Goal: Information Seeking & Learning: Learn about a topic

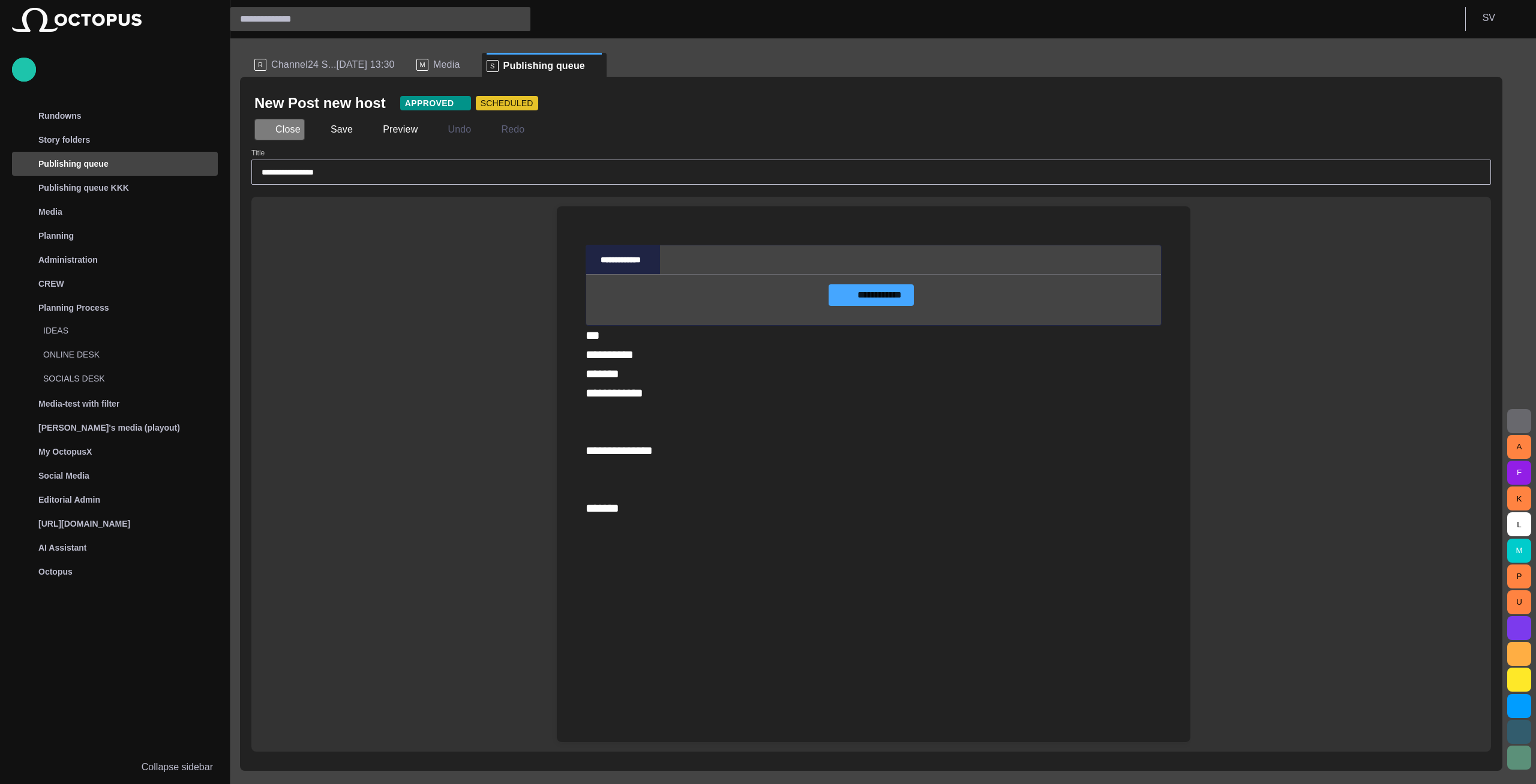
click at [292, 133] on button "Close" at bounding box center [279, 129] width 51 height 22
click at [318, 66] on span "Channel24 S...[DATE] 13:30" at bounding box center [333, 65] width 124 height 12
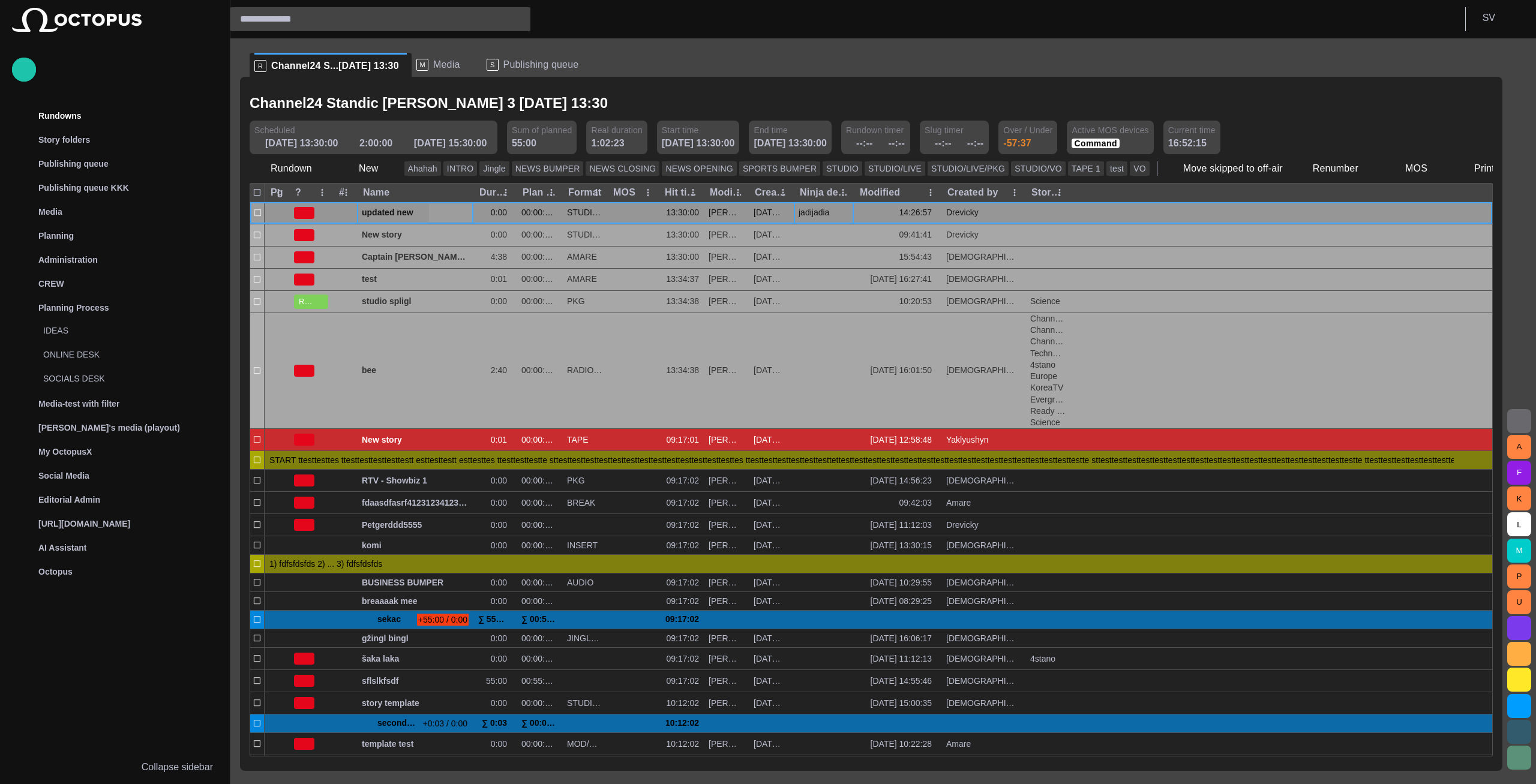
click at [408, 212] on span "updated new" at bounding box center [414, 212] width 107 height 11
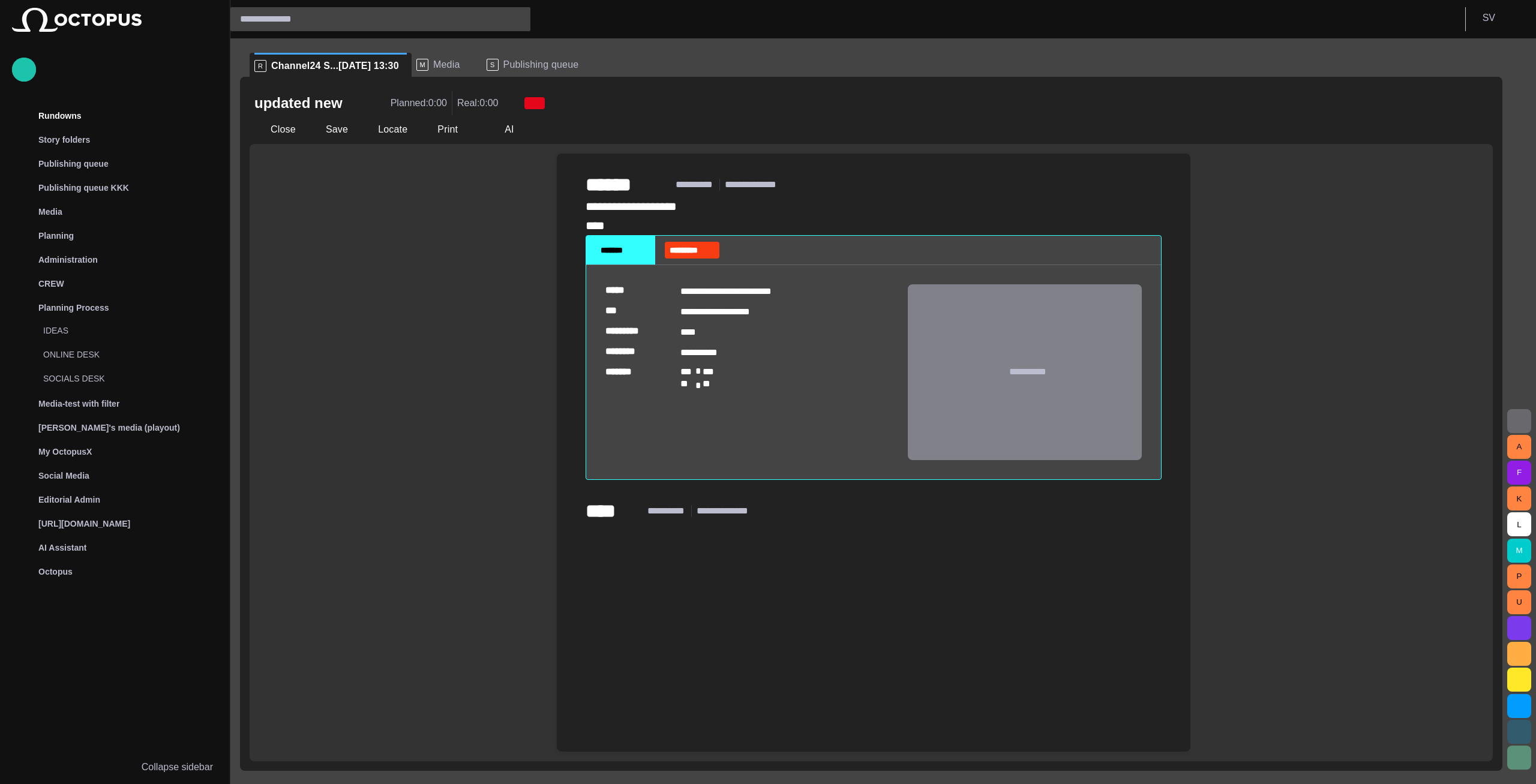
click at [275, 127] on button "Close" at bounding box center [275, 129] width 51 height 22
click at [1515, 419] on span "button" at bounding box center [1519, 420] width 14 height 14
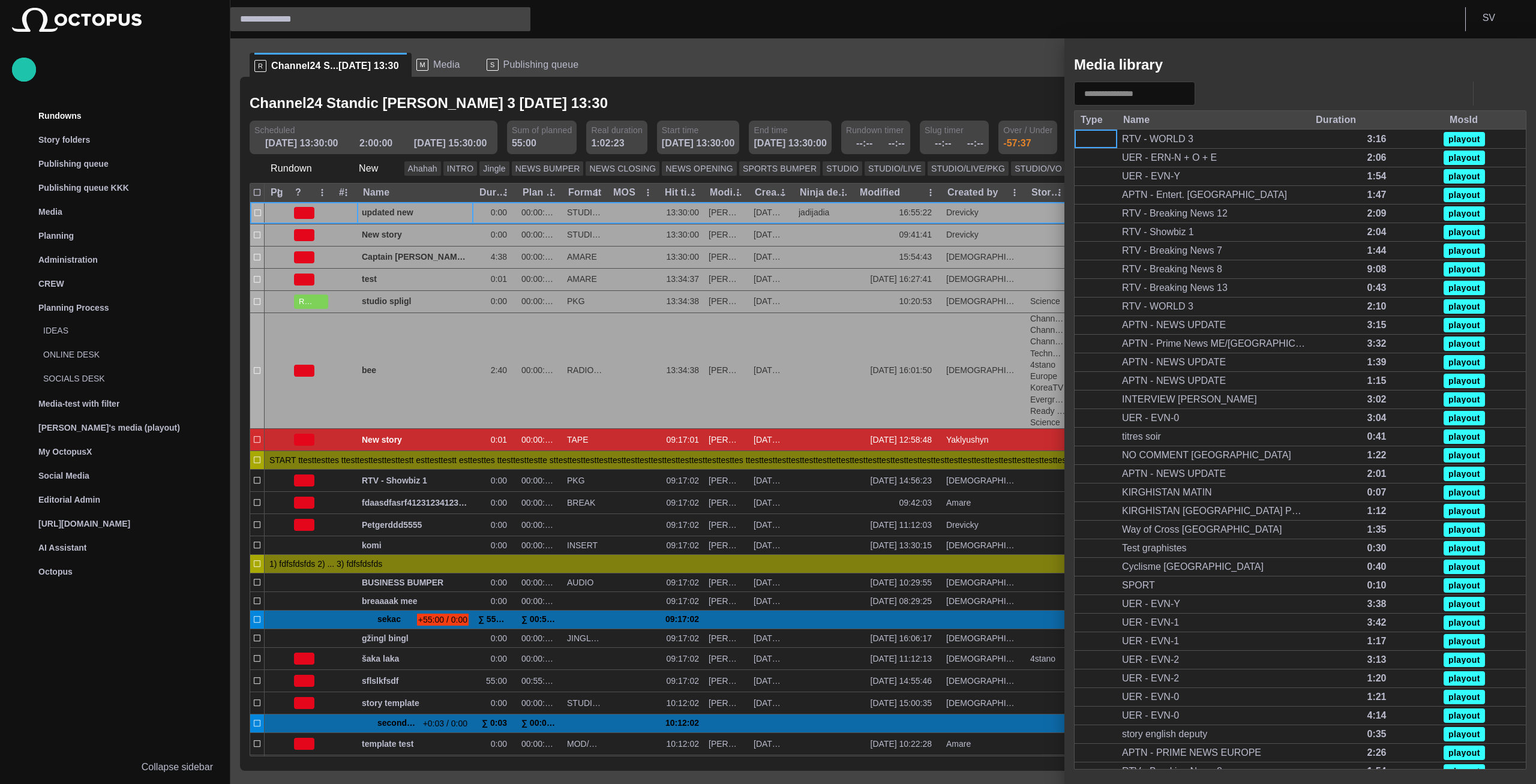
click at [1488, 96] on span "button" at bounding box center [1490, 93] width 14 height 14
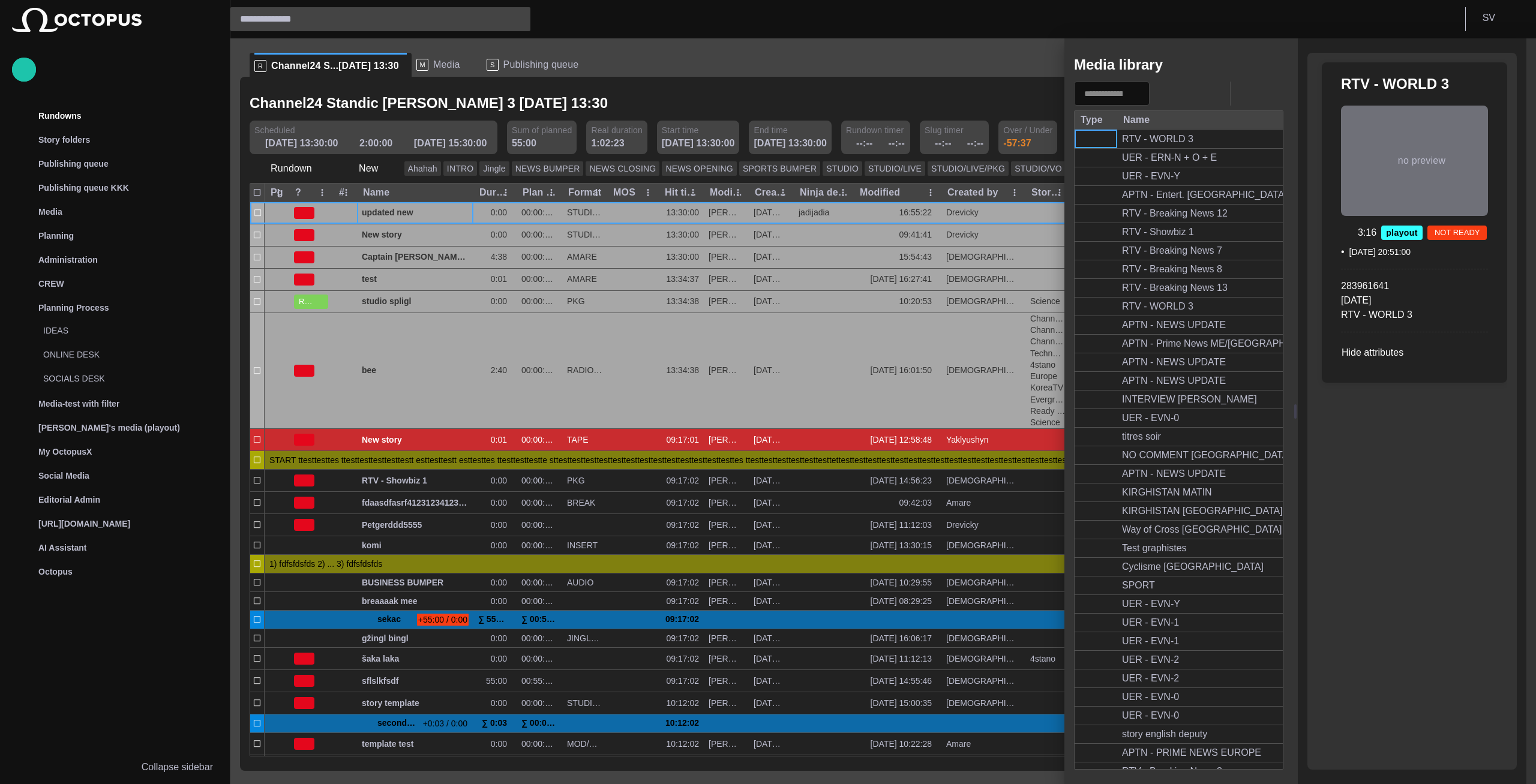
click at [1229, 68] on span "button" at bounding box center [1230, 64] width 14 height 14
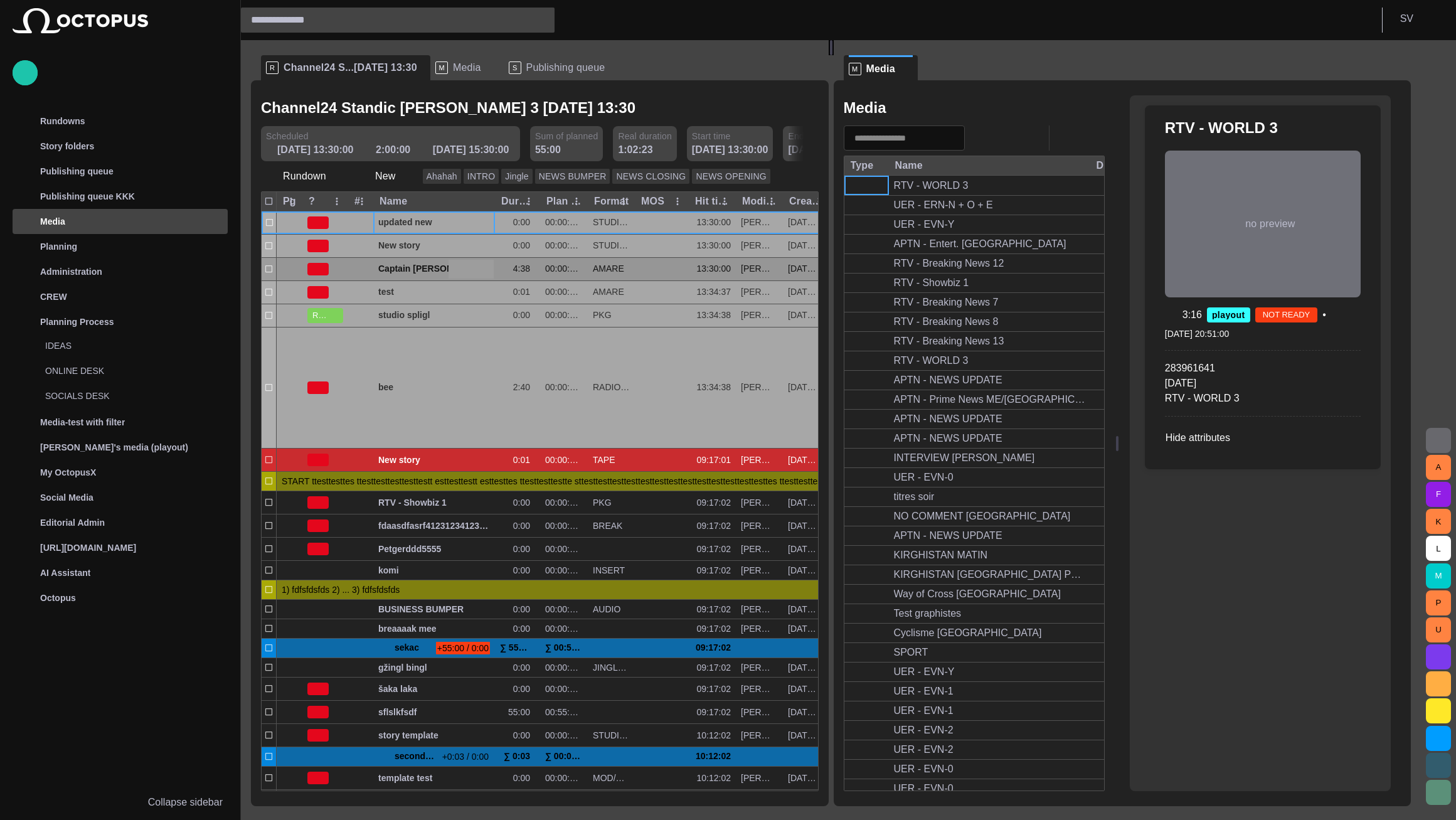
click at [423, 272] on span "Captain Scott’s famous polar shipwreck as never seen before" at bounding box center [433, 268] width 111 height 12
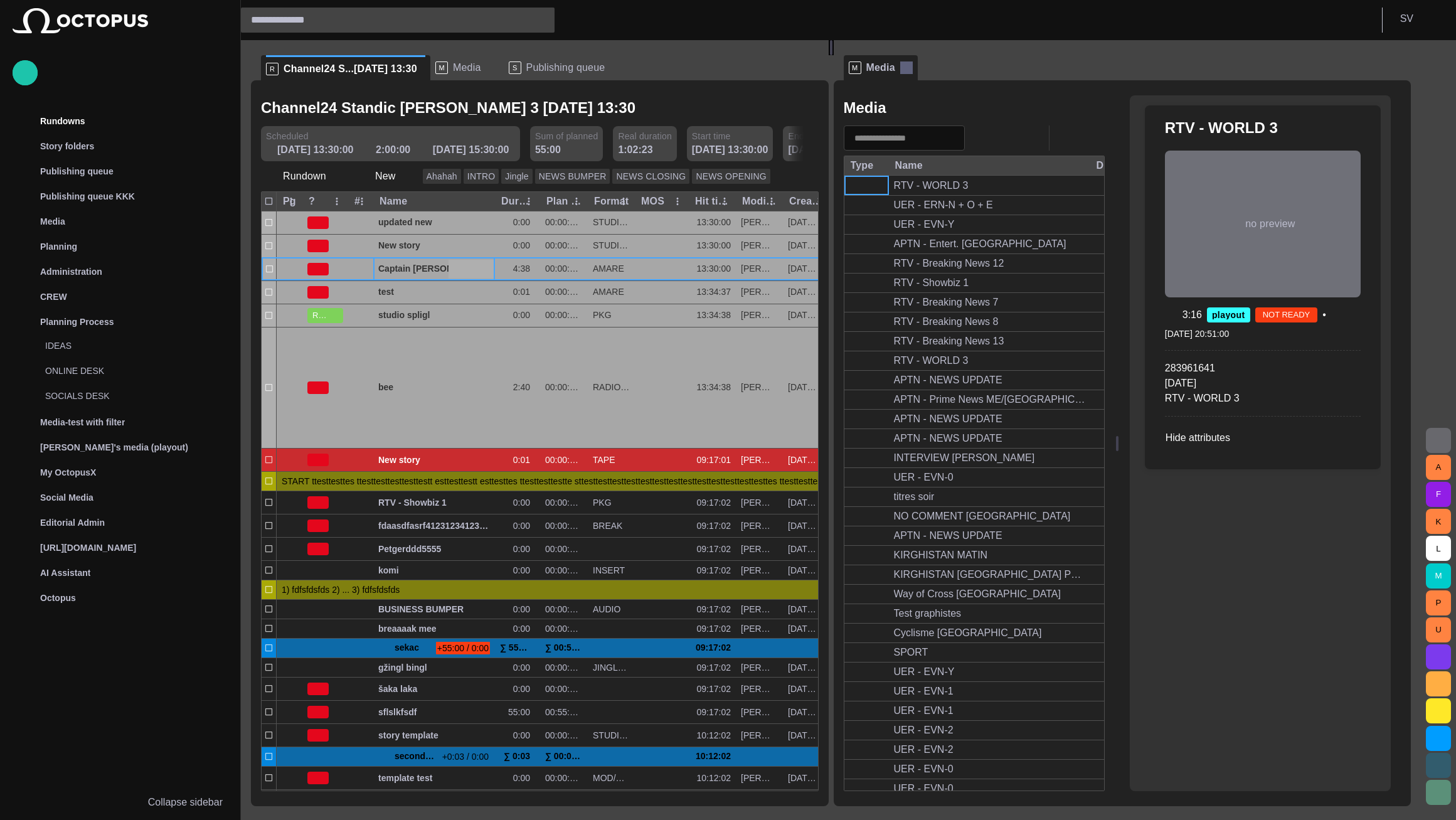
click at [913, 66] on span at bounding box center [906, 68] width 12 height 12
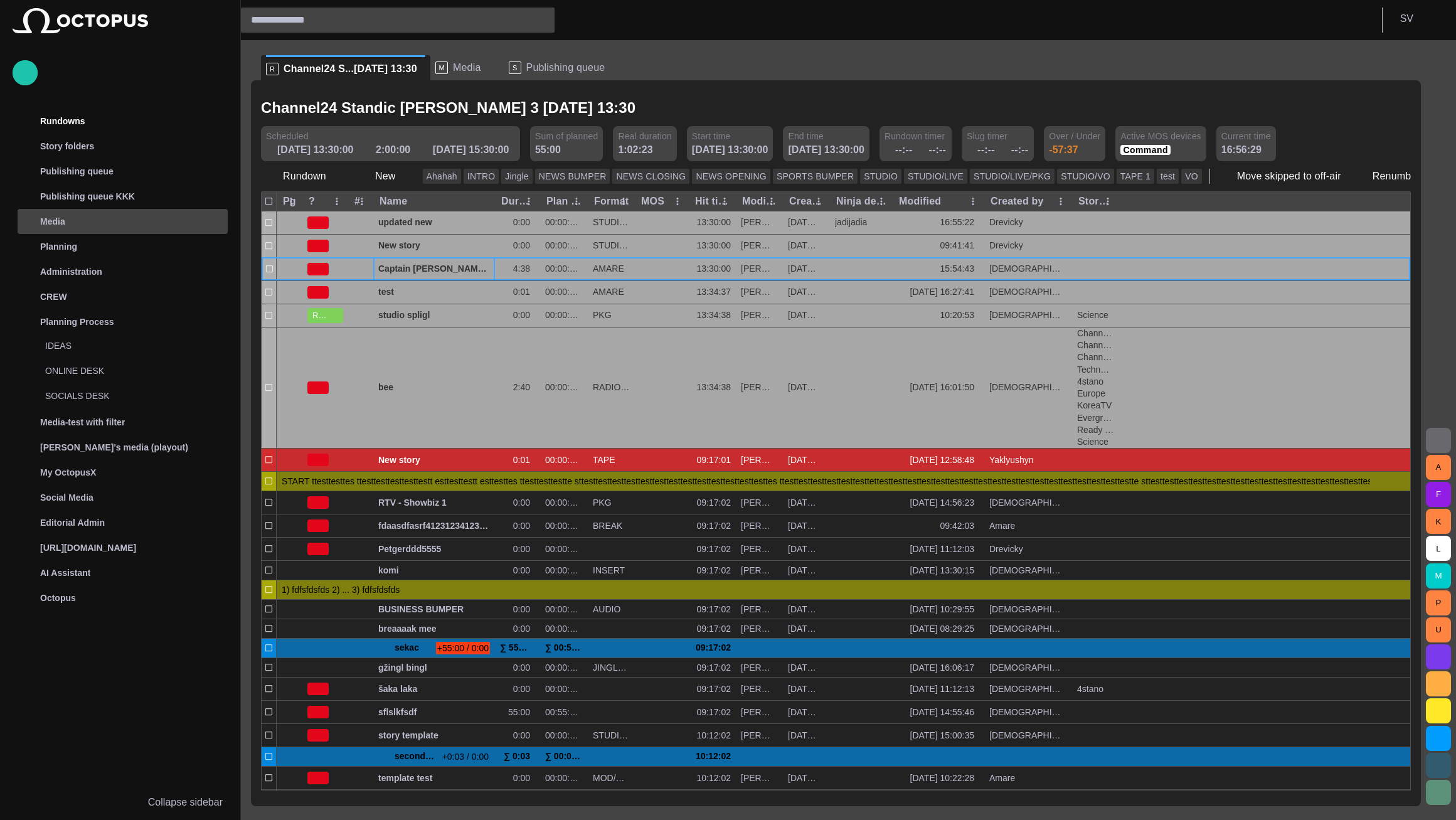
click at [90, 226] on div "Media" at bounding box center [124, 221] width 207 height 20
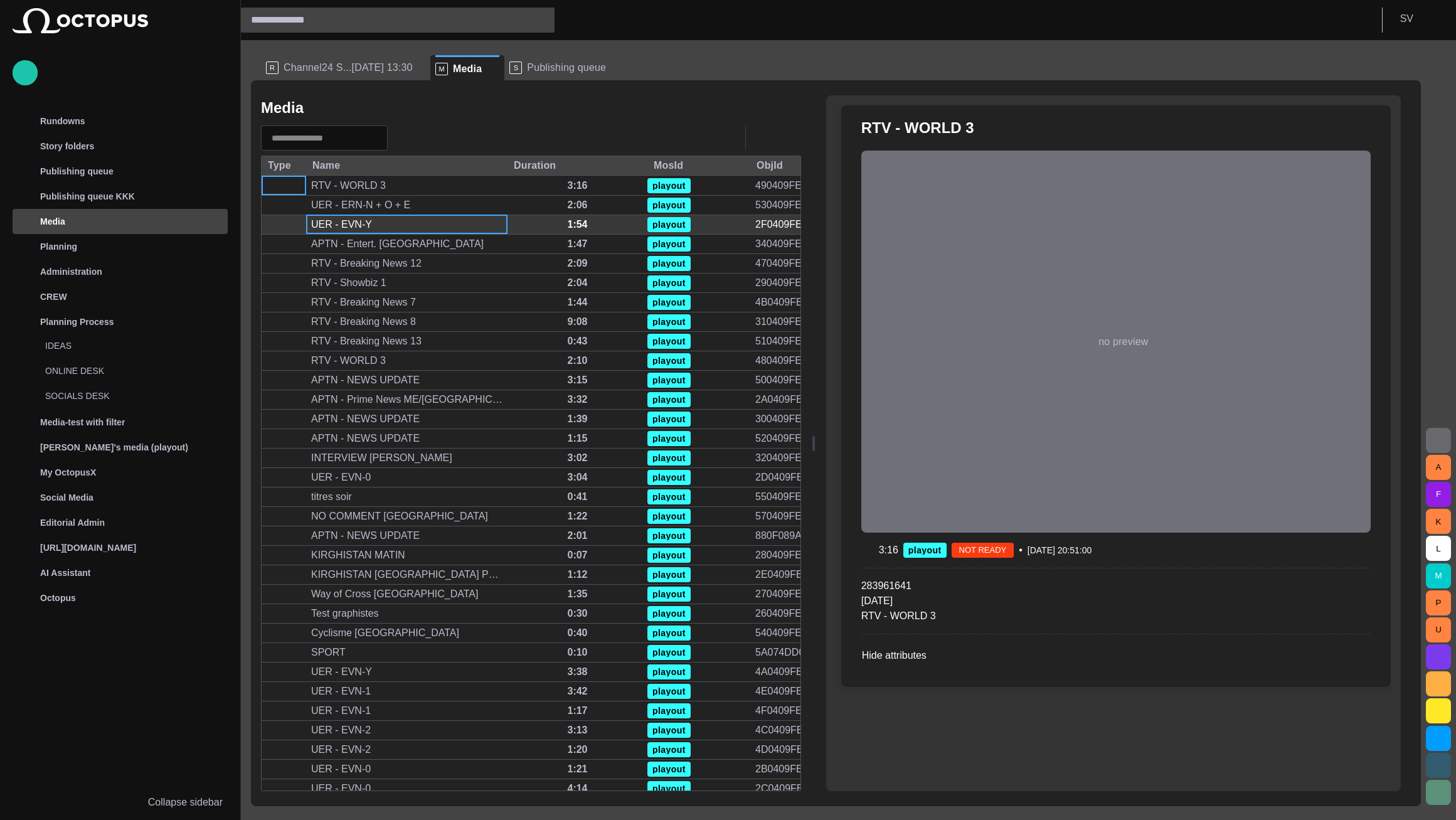
click at [454, 216] on div "UER - EVN-Y" at bounding box center [407, 224] width 201 height 19
click at [487, 68] on span at bounding box center [493, 69] width 12 height 12
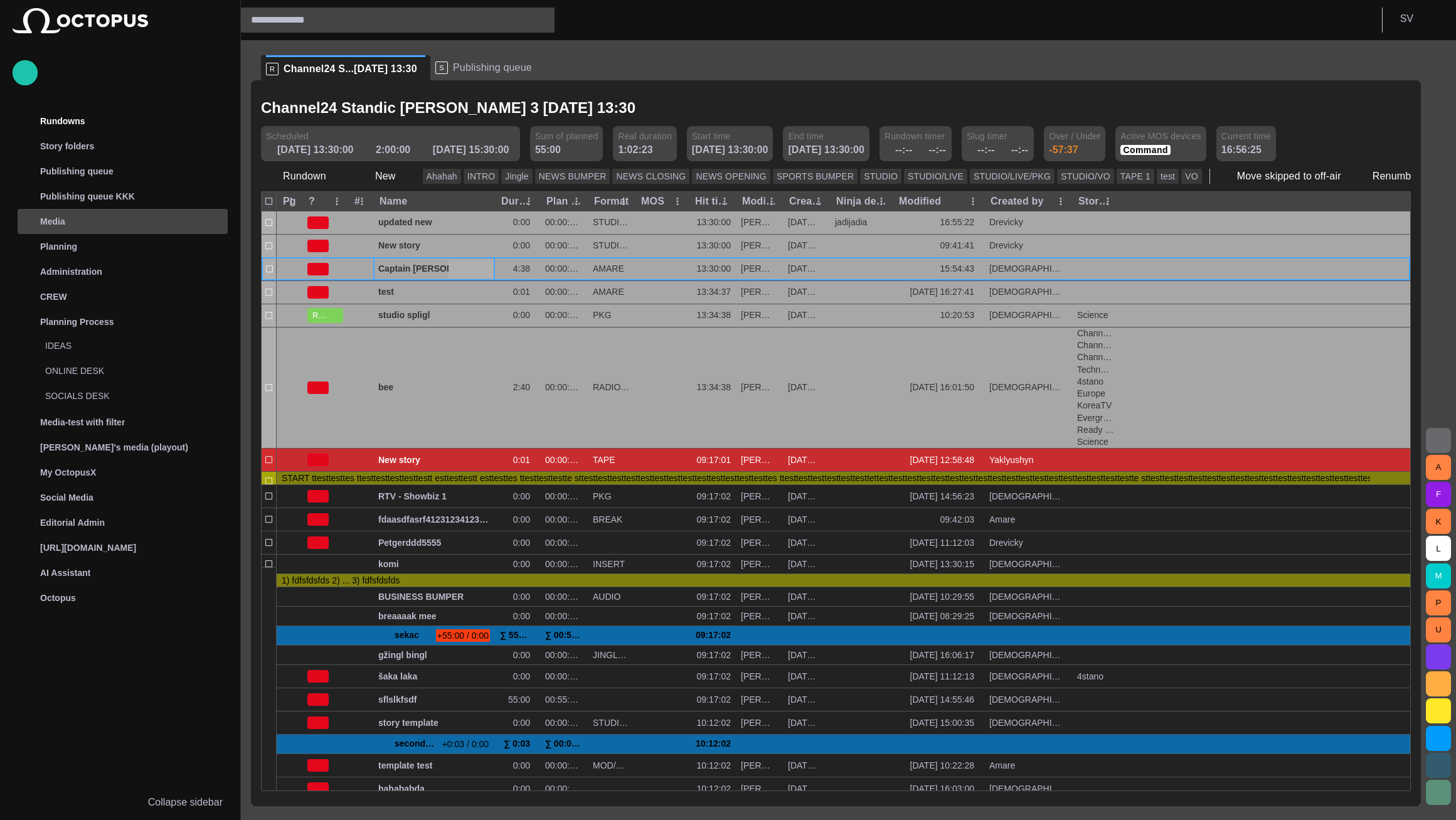
click at [104, 223] on div "Media" at bounding box center [124, 221] width 207 height 20
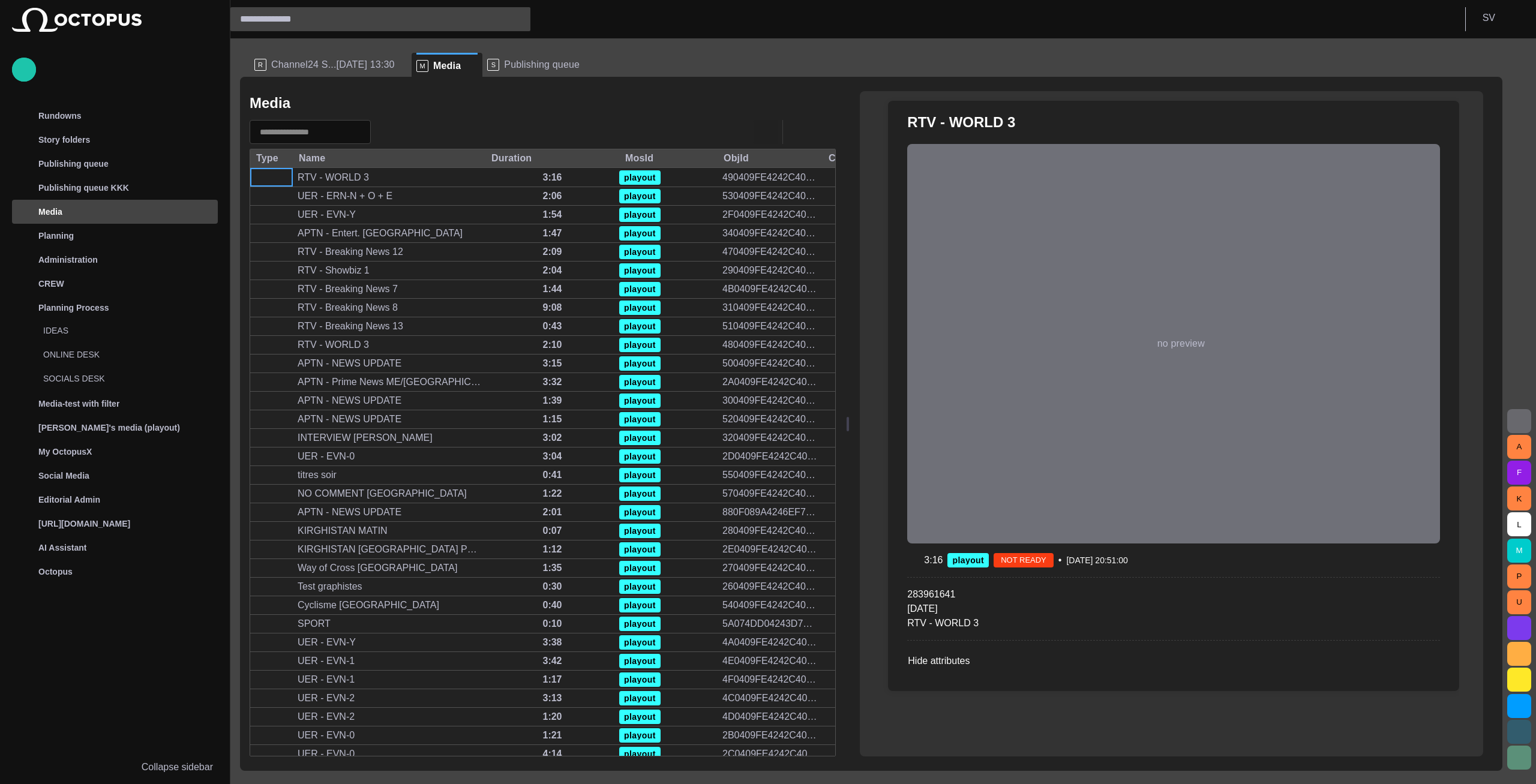
click at [762, 130] on span "button" at bounding box center [765, 131] width 14 height 14
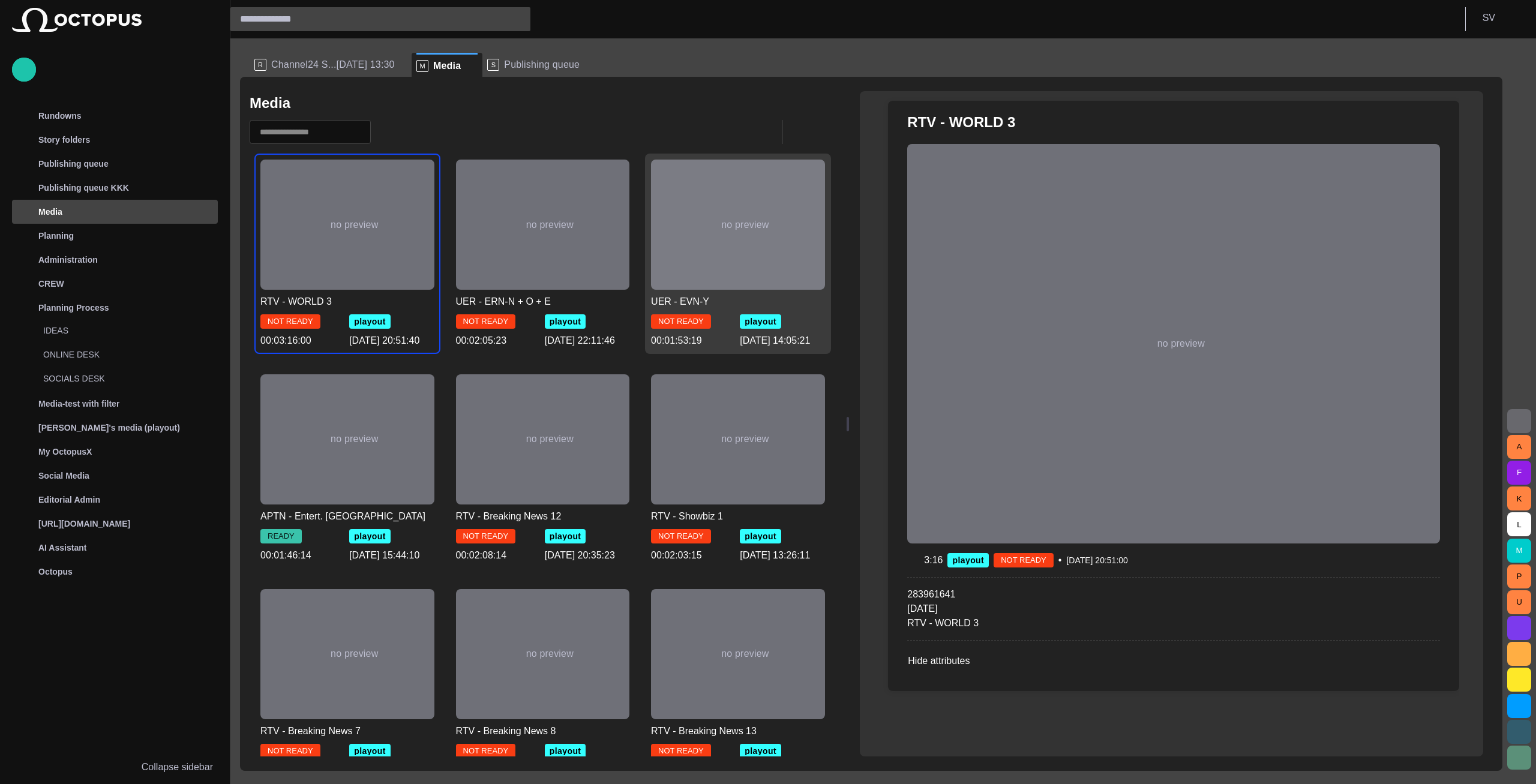
click at [825, 131] on span "button" at bounding box center [824, 131] width 14 height 14
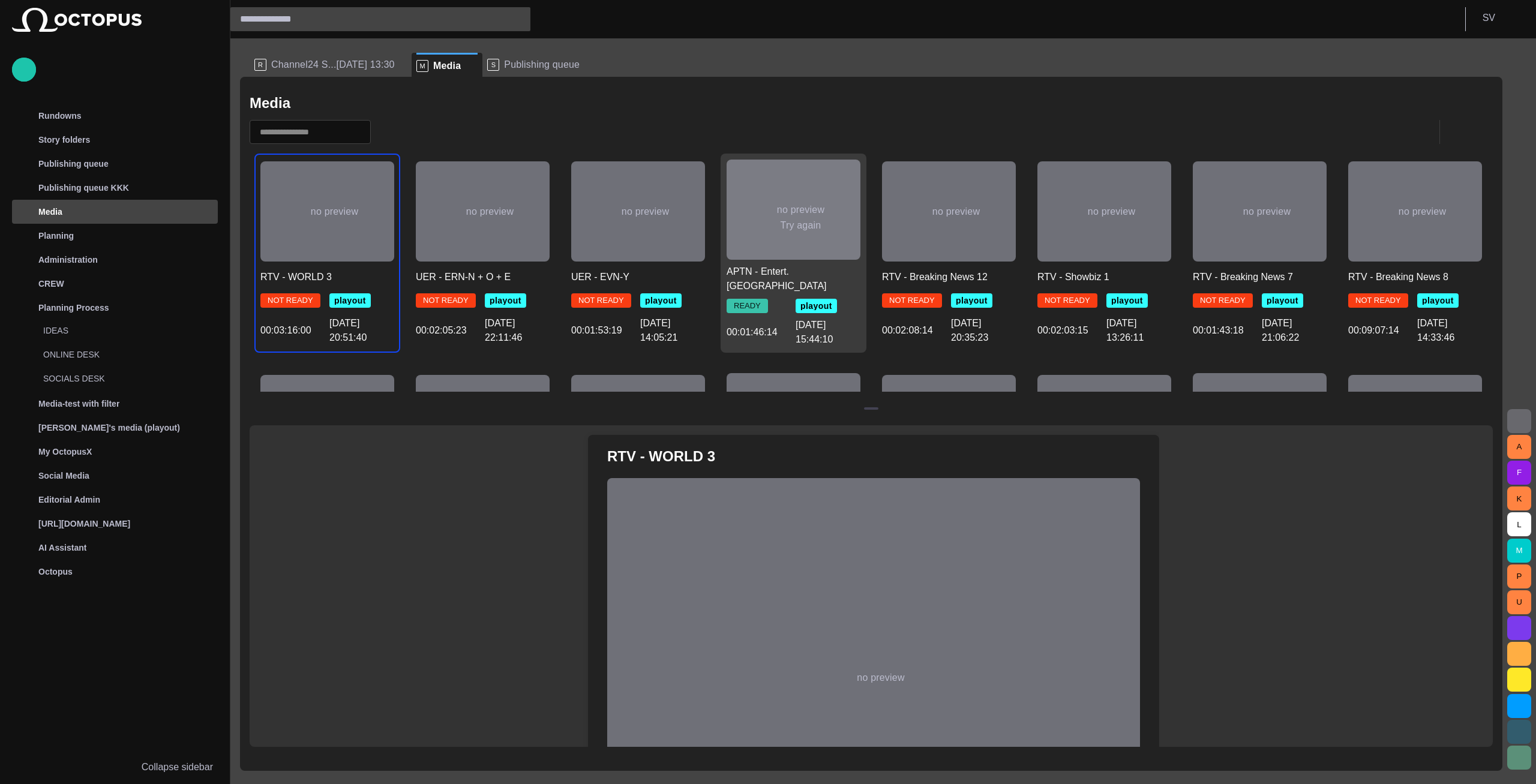
click at [765, 241] on div "no preview Try again" at bounding box center [794, 209] width 134 height 100
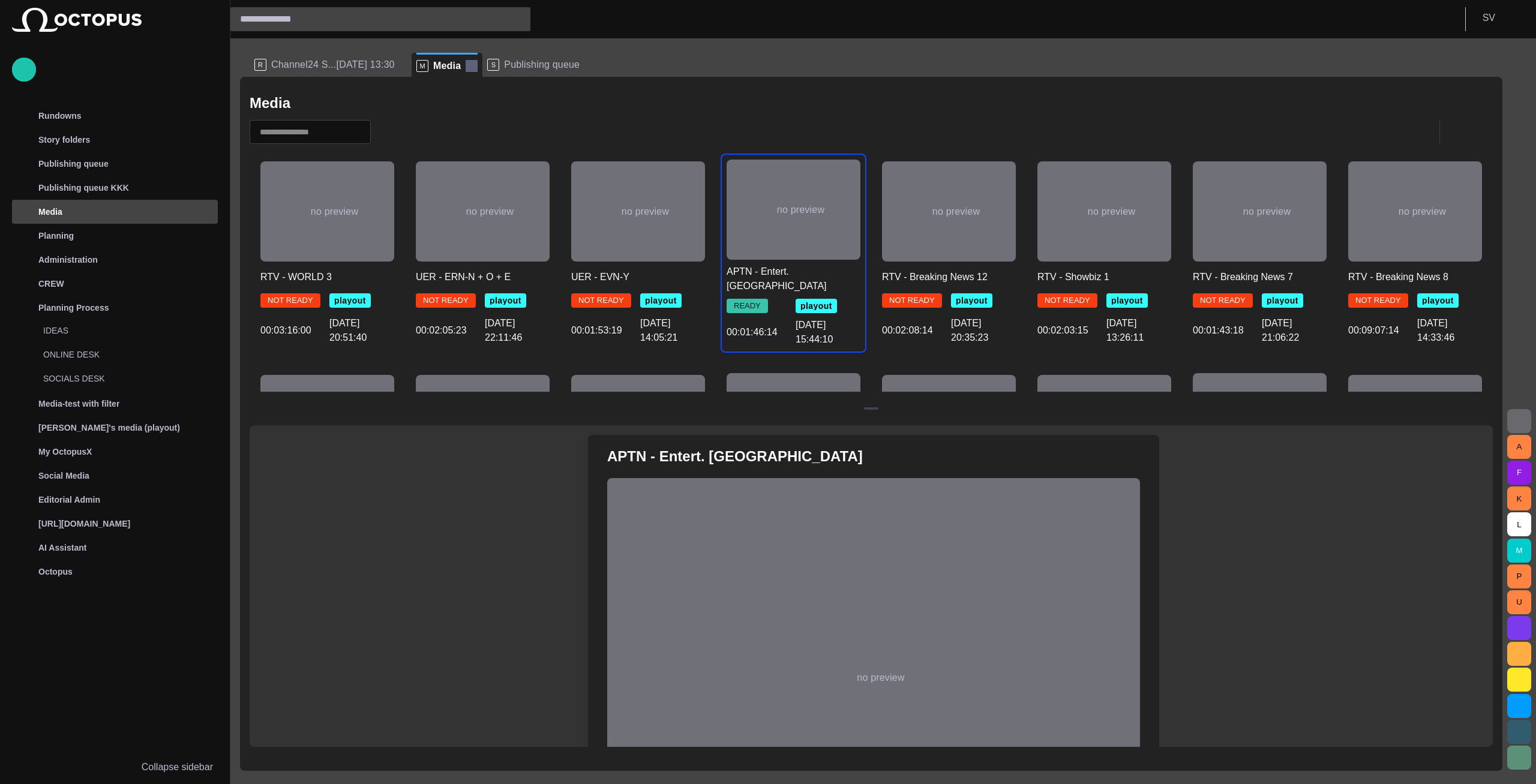
click at [466, 68] on span at bounding box center [472, 66] width 12 height 12
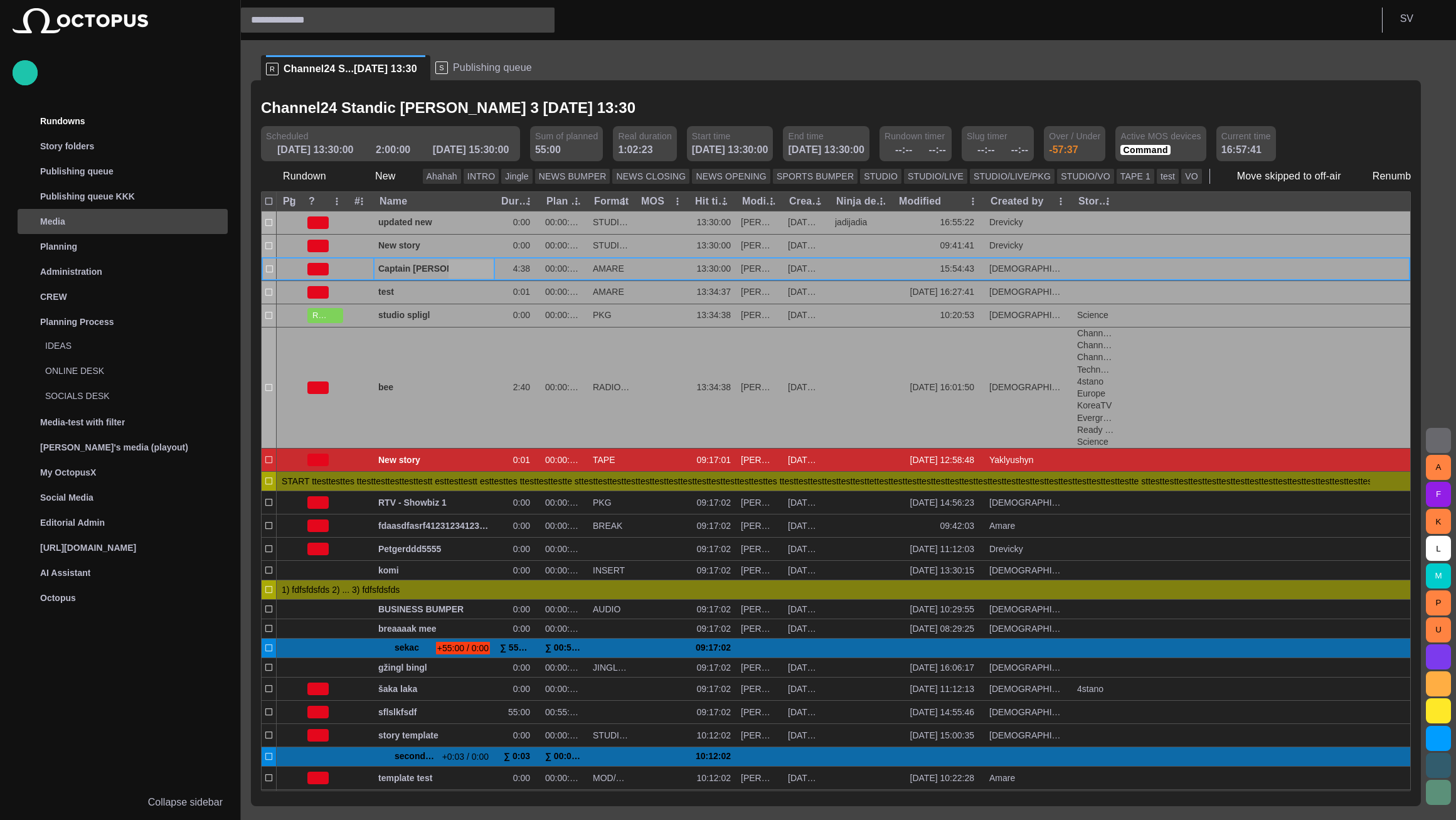
click at [80, 227] on div "Media" at bounding box center [124, 221] width 207 height 20
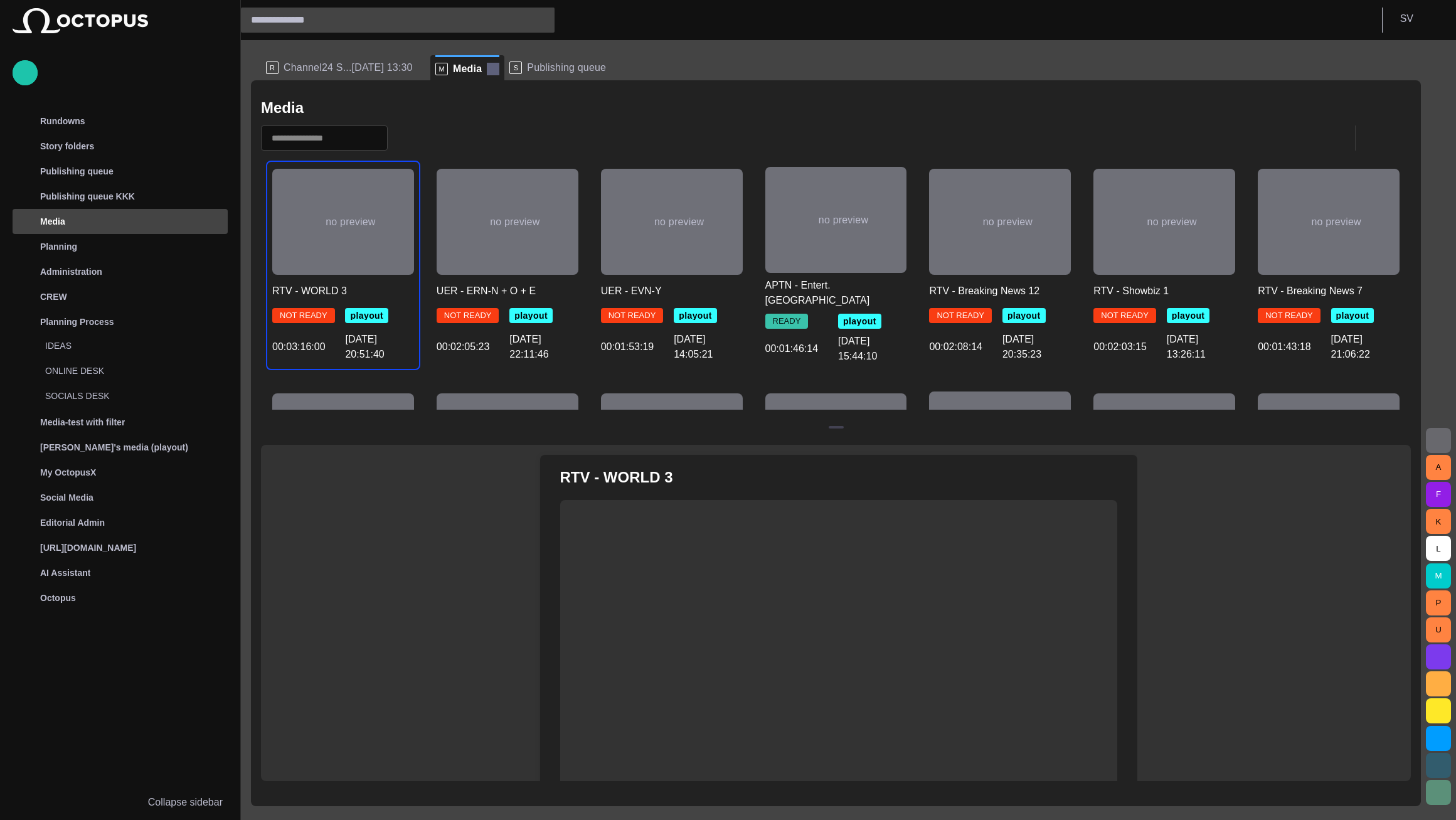
click at [487, 69] on span at bounding box center [493, 69] width 12 height 12
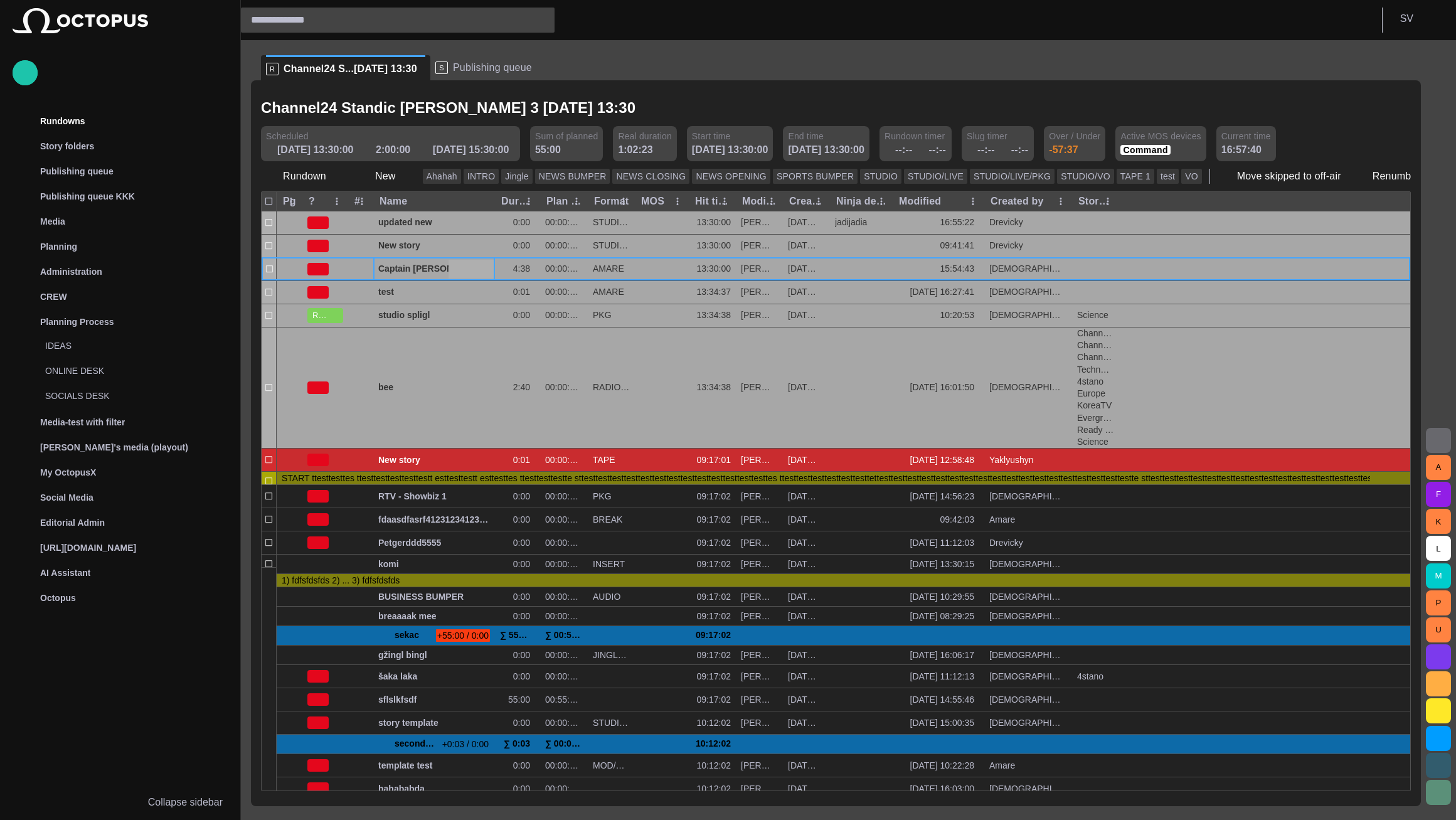
click at [1440, 439] on span "button" at bounding box center [1438, 440] width 15 height 15
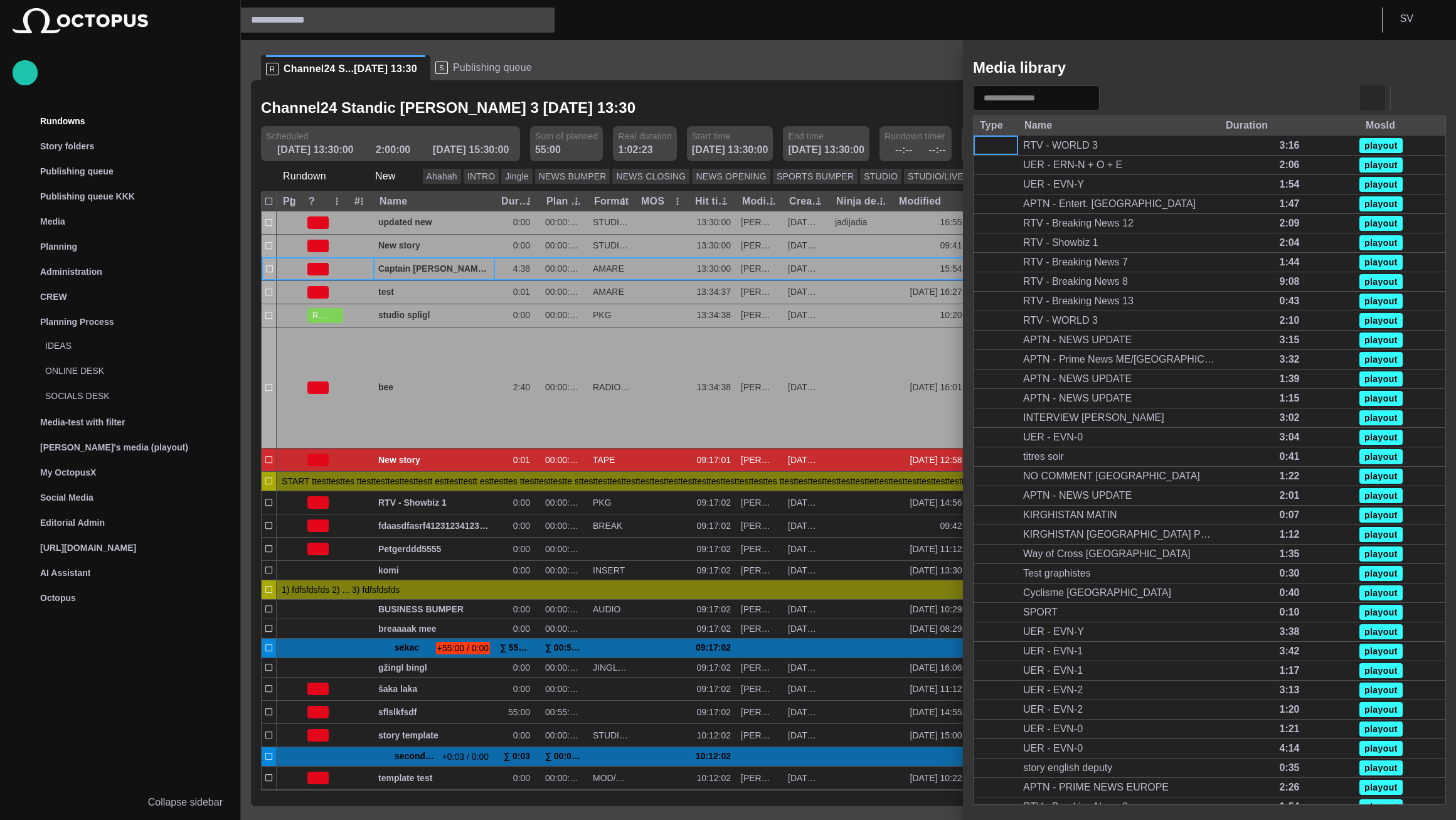
click at [1372, 97] on span "button" at bounding box center [1373, 97] width 15 height 15
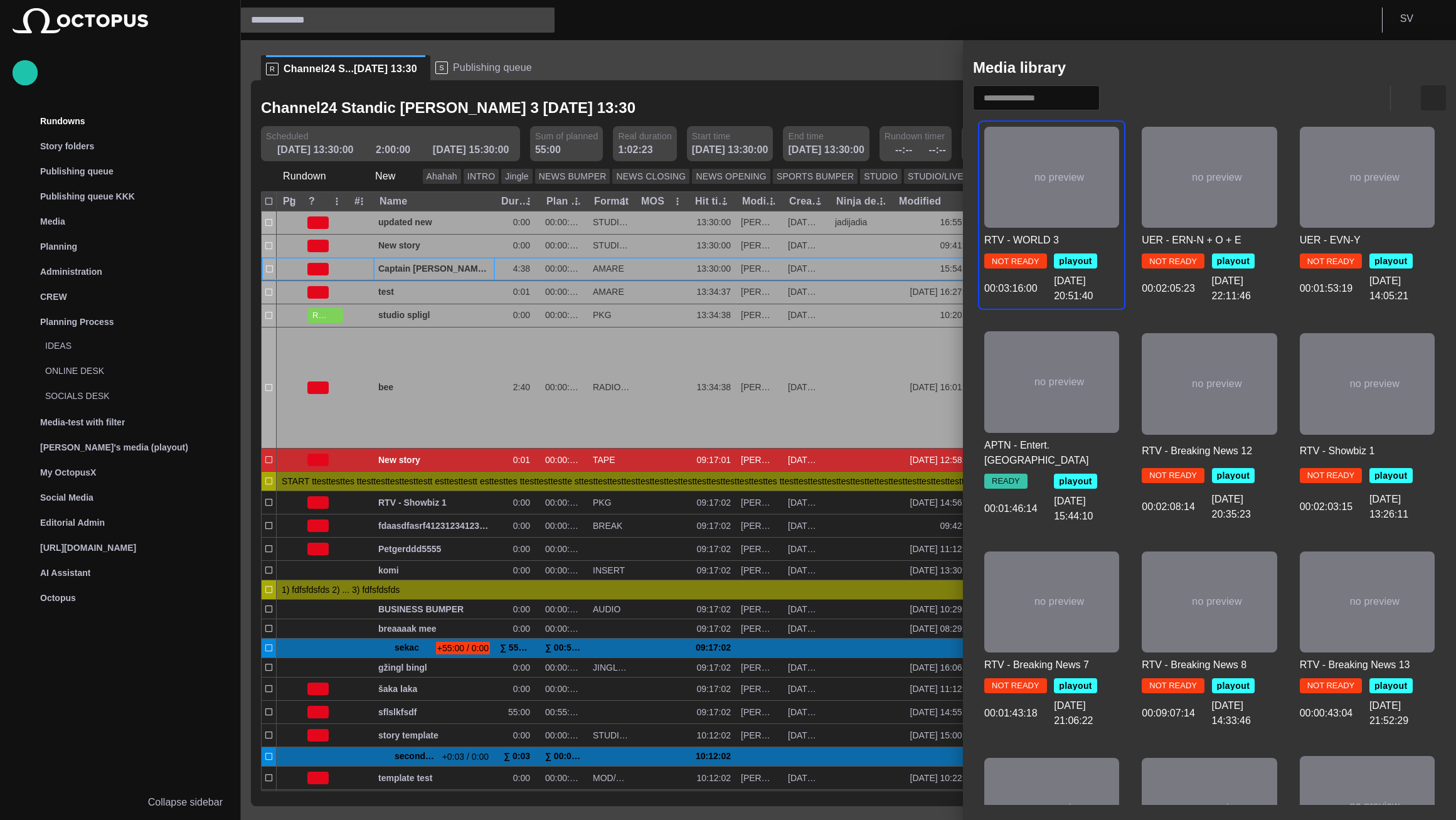
click at [1437, 98] on span "button" at bounding box center [1433, 97] width 15 height 15
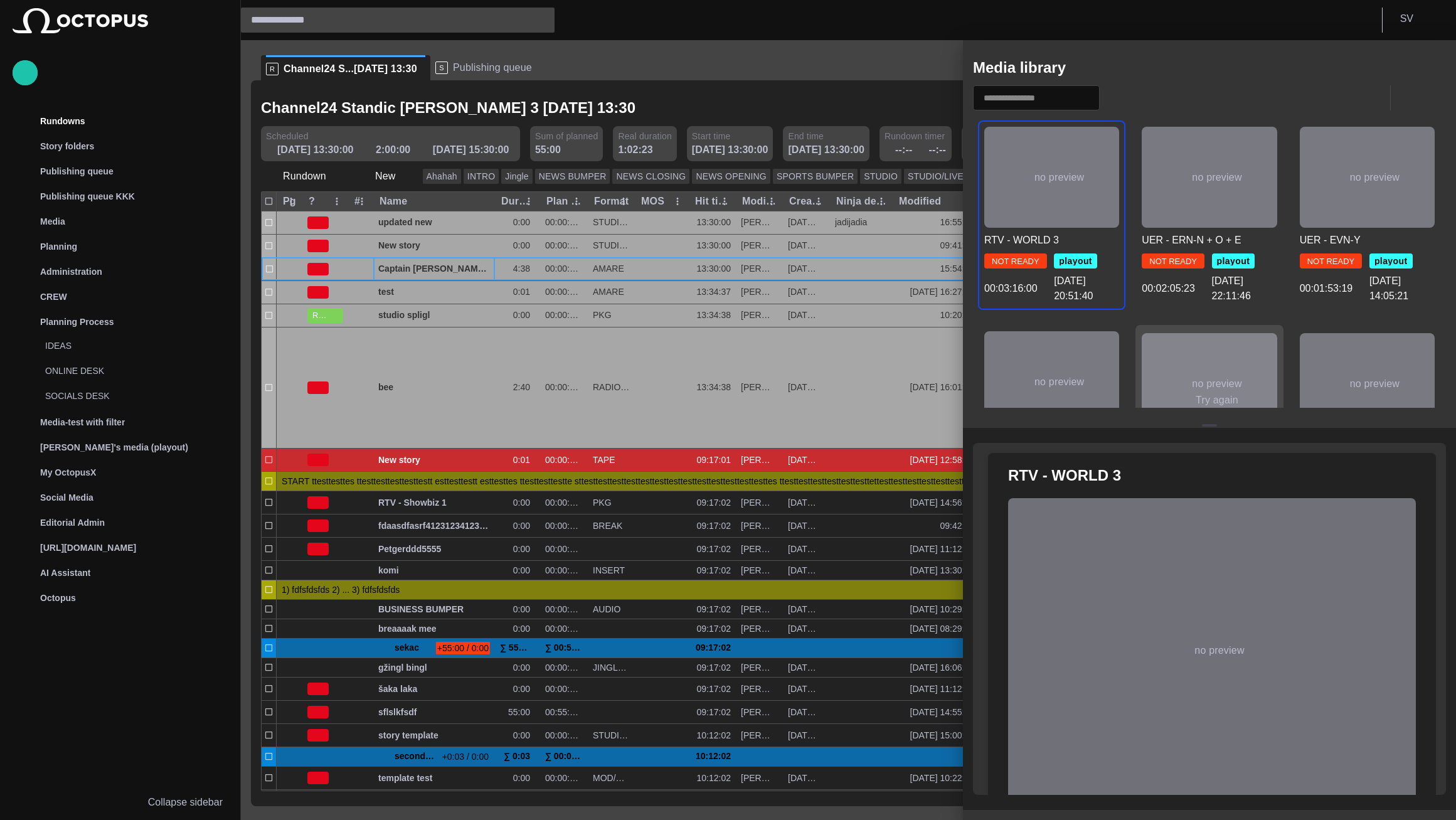
click at [1251, 352] on div "no preview Try again" at bounding box center [1209, 383] width 135 height 101
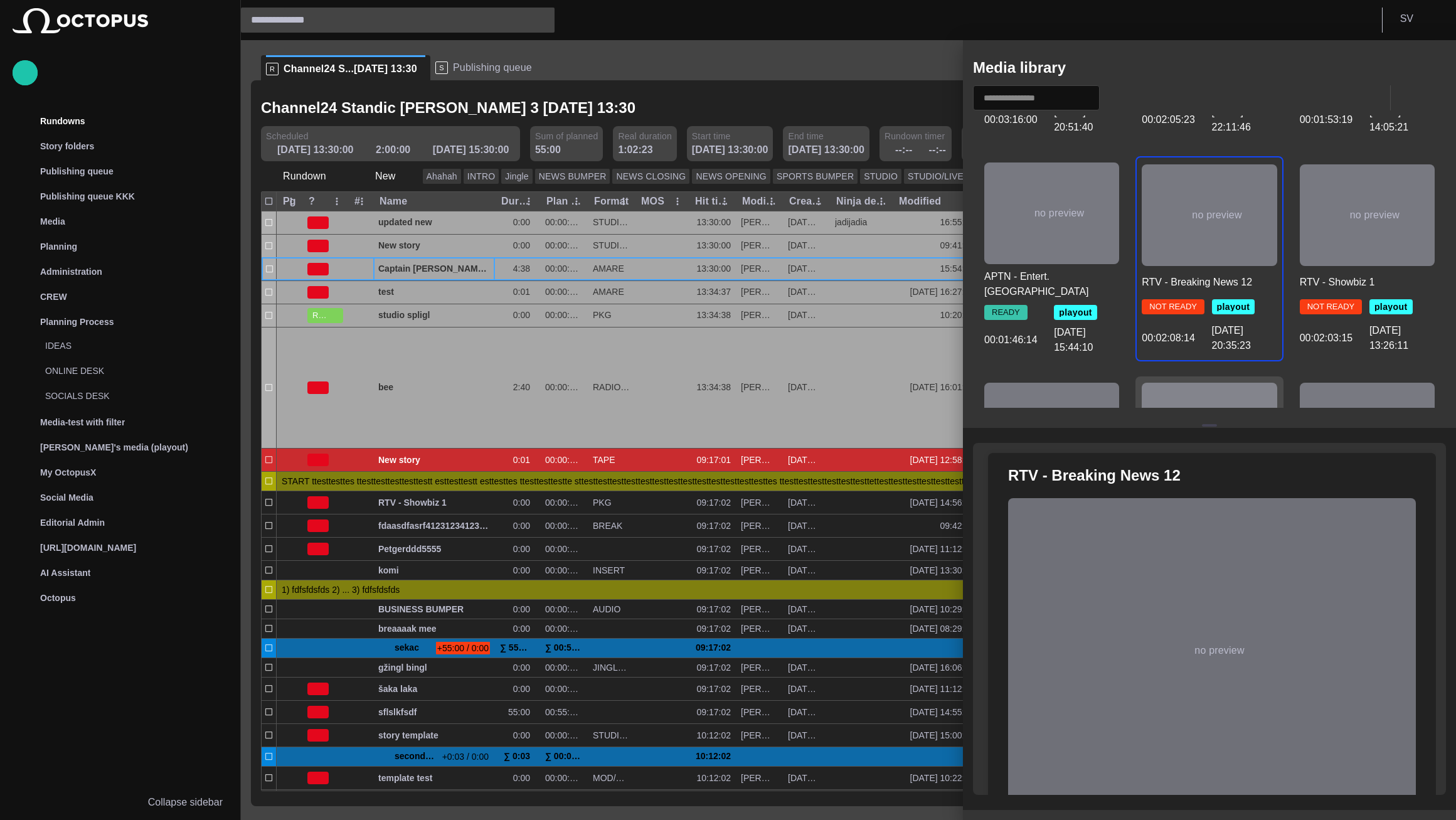
scroll to position [301, 0]
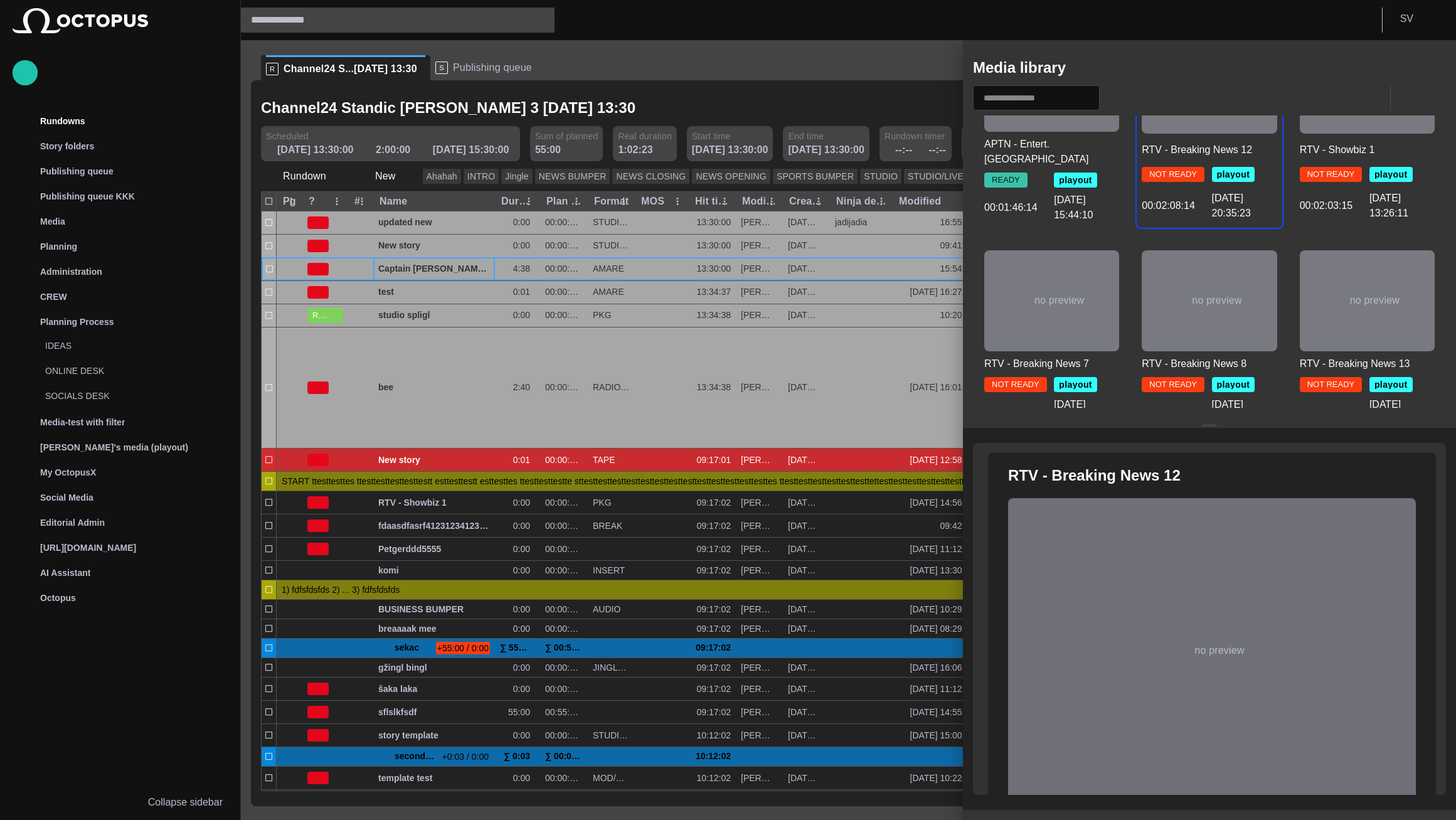
click at [1387, 71] on span "button" at bounding box center [1391, 67] width 15 height 15
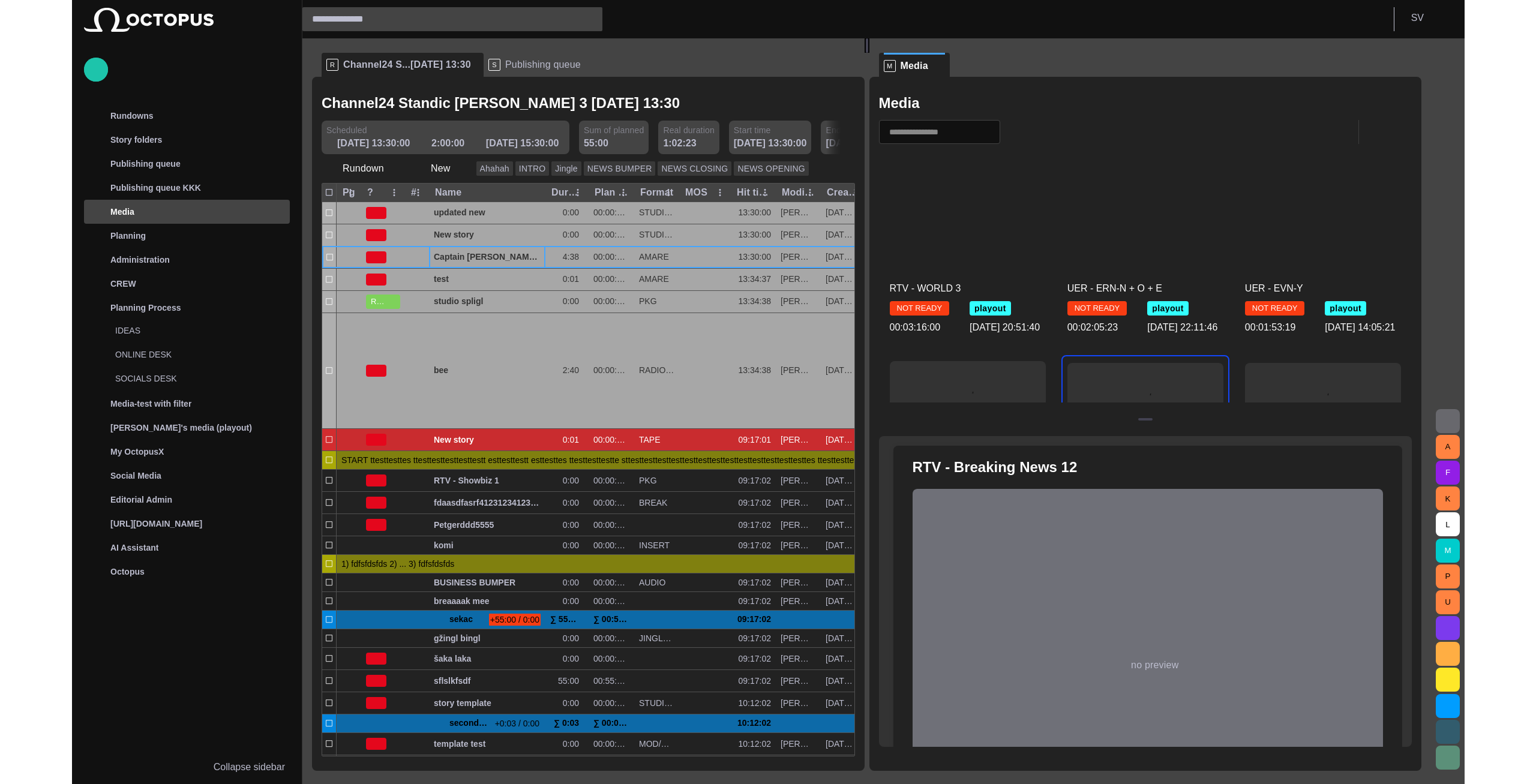
scroll to position [196, 0]
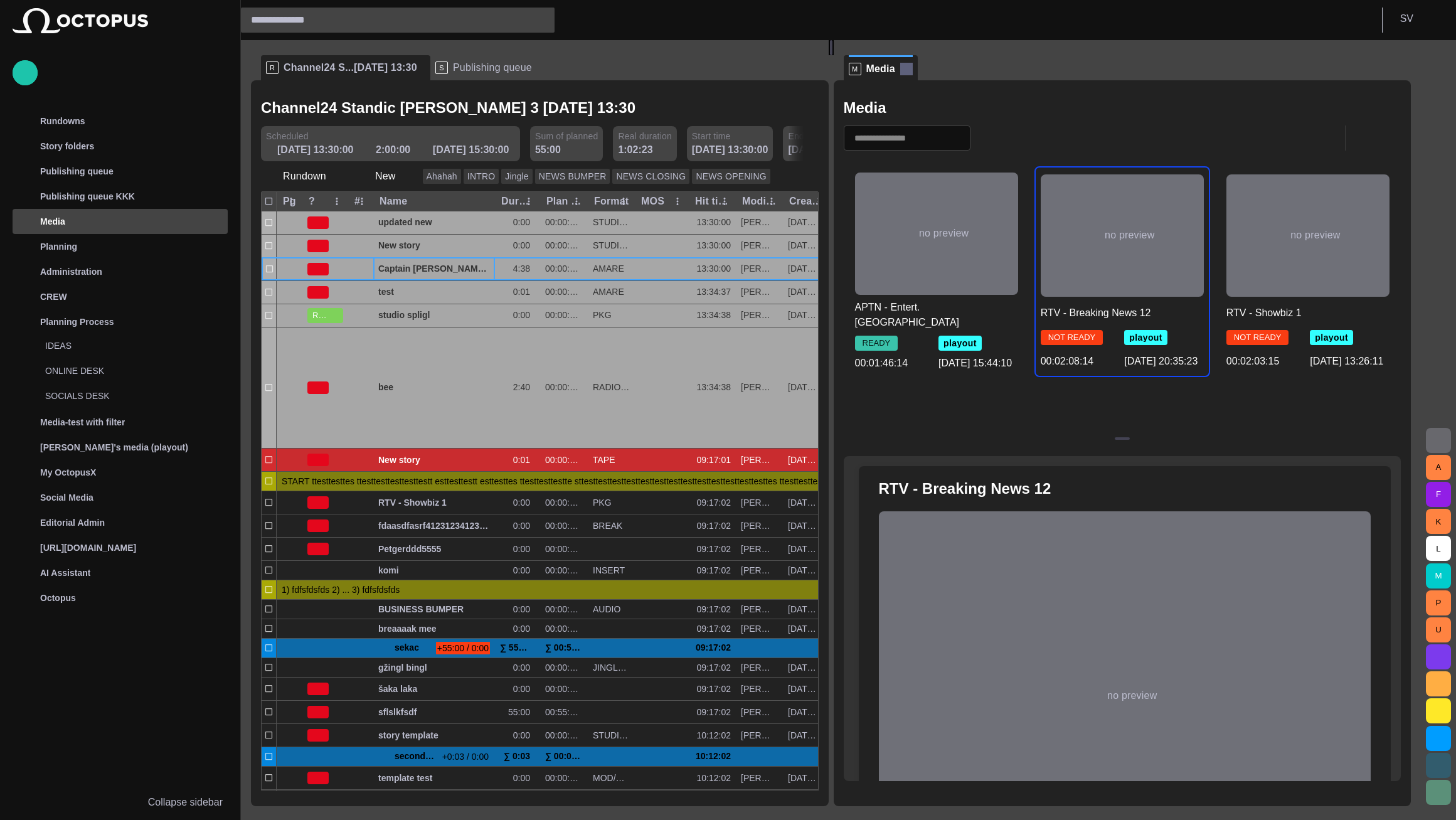
click at [909, 69] on span at bounding box center [906, 69] width 12 height 12
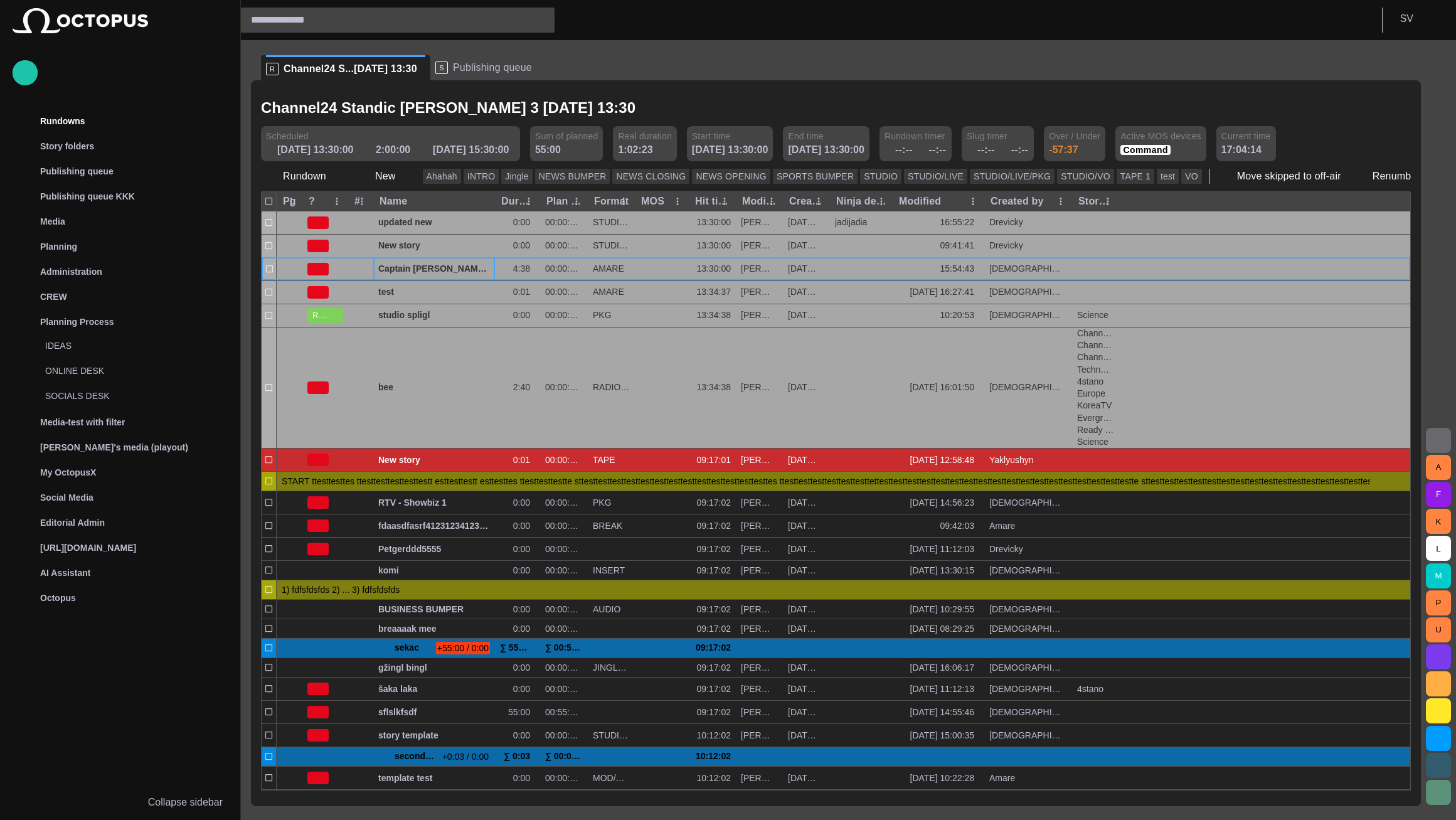
click at [488, 67] on span "Publishing queue" at bounding box center [492, 68] width 79 height 12
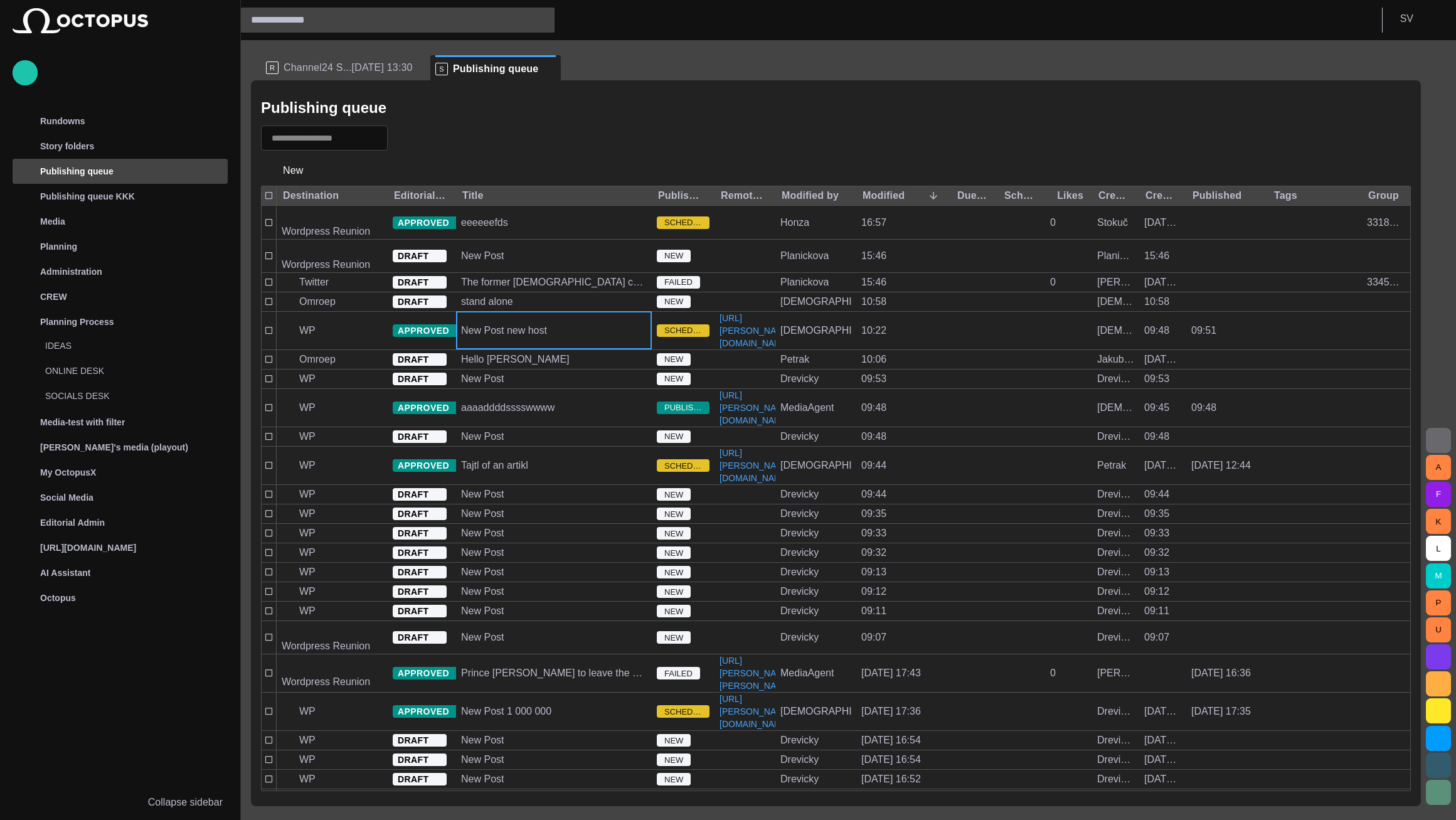
click at [694, 140] on div at bounding box center [836, 138] width 1150 height 25
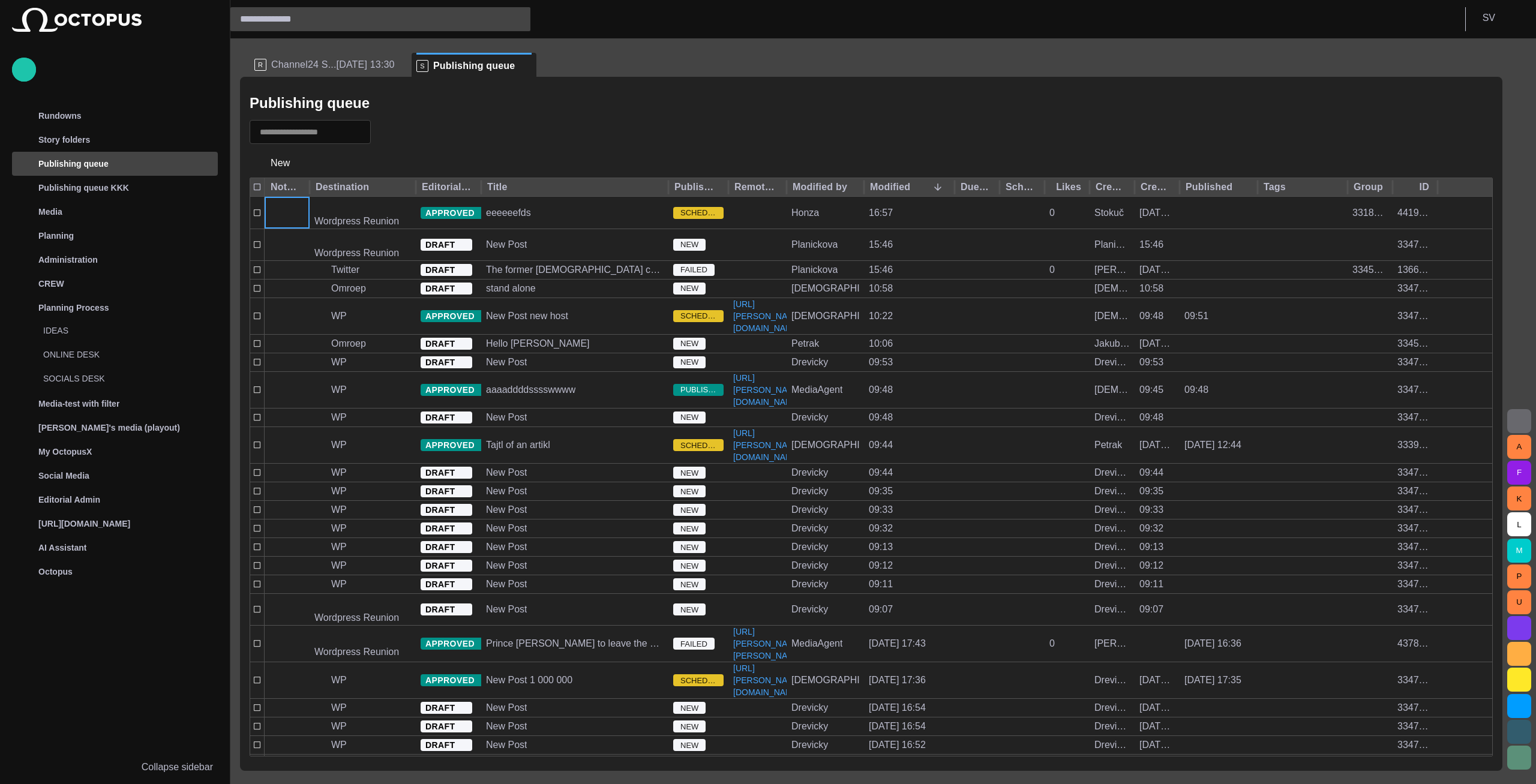
click at [1468, 191] on div at bounding box center [1464, 187] width 54 height 19
drag, startPoint x: 1462, startPoint y: 191, endPoint x: 1445, endPoint y: 194, distance: 17.3
click at [1445, 194] on div at bounding box center [1464, 187] width 54 height 19
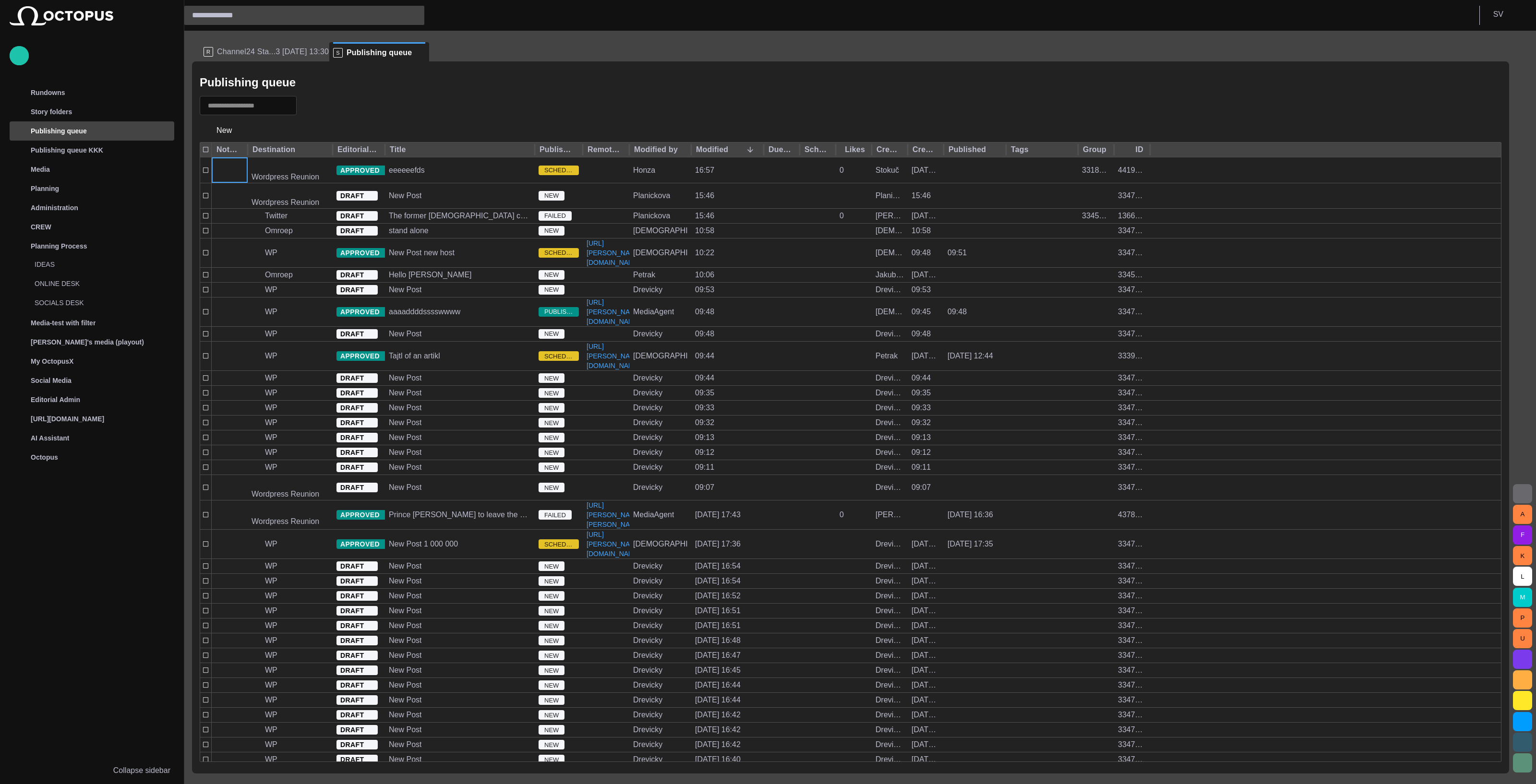
click at [1228, 156] on div at bounding box center [1326, 150] width 351 height 15
drag, startPoint x: 1258, startPoint y: 153, endPoint x: 1240, endPoint y: 151, distance: 18.1
click at [1228, 153] on div at bounding box center [1326, 150] width 351 height 15
click at [1228, 151] on div at bounding box center [1326, 150] width 351 height 15
